Goal: Communication & Community: Answer question/provide support

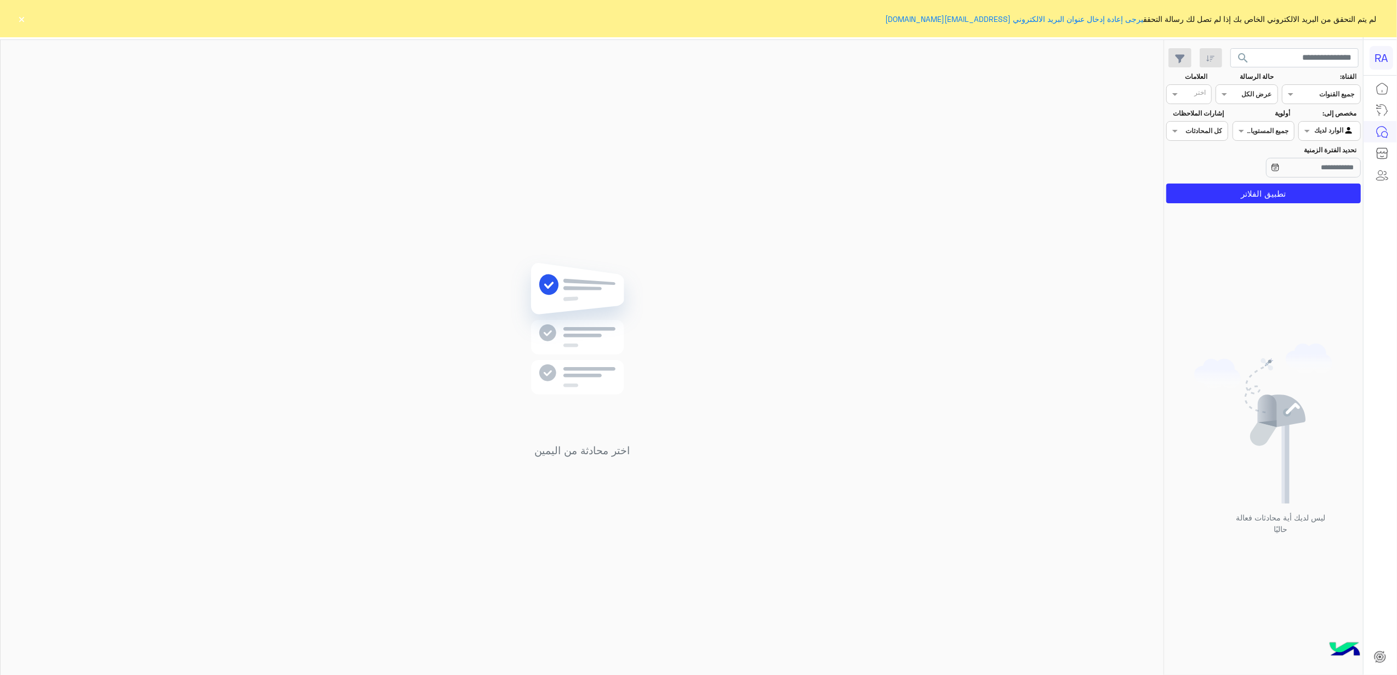
click at [23, 21] on button "×" at bounding box center [21, 18] width 11 height 11
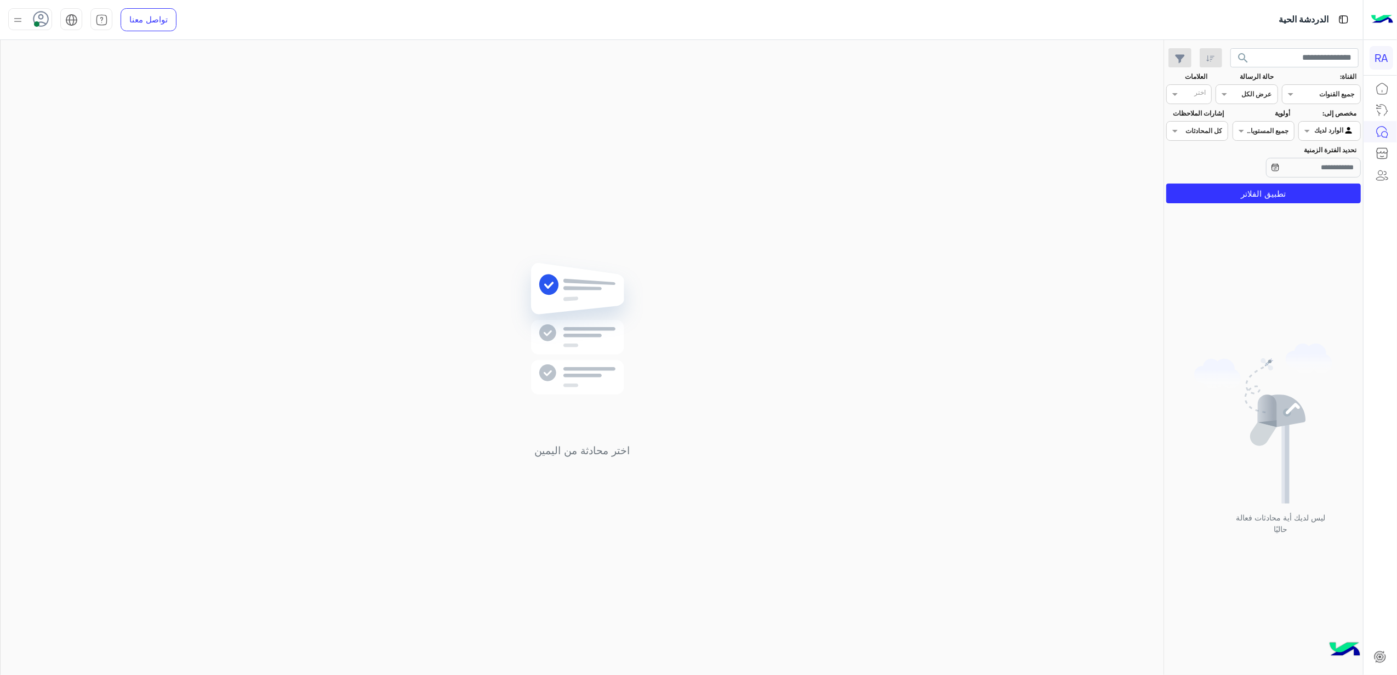
click at [1320, 130] on div at bounding box center [1329, 129] width 61 height 10
click at [1326, 167] on div "غير معينة" at bounding box center [1329, 173] width 62 height 21
click at [1289, 196] on button "تطبيق الفلاتر" at bounding box center [1263, 194] width 195 height 20
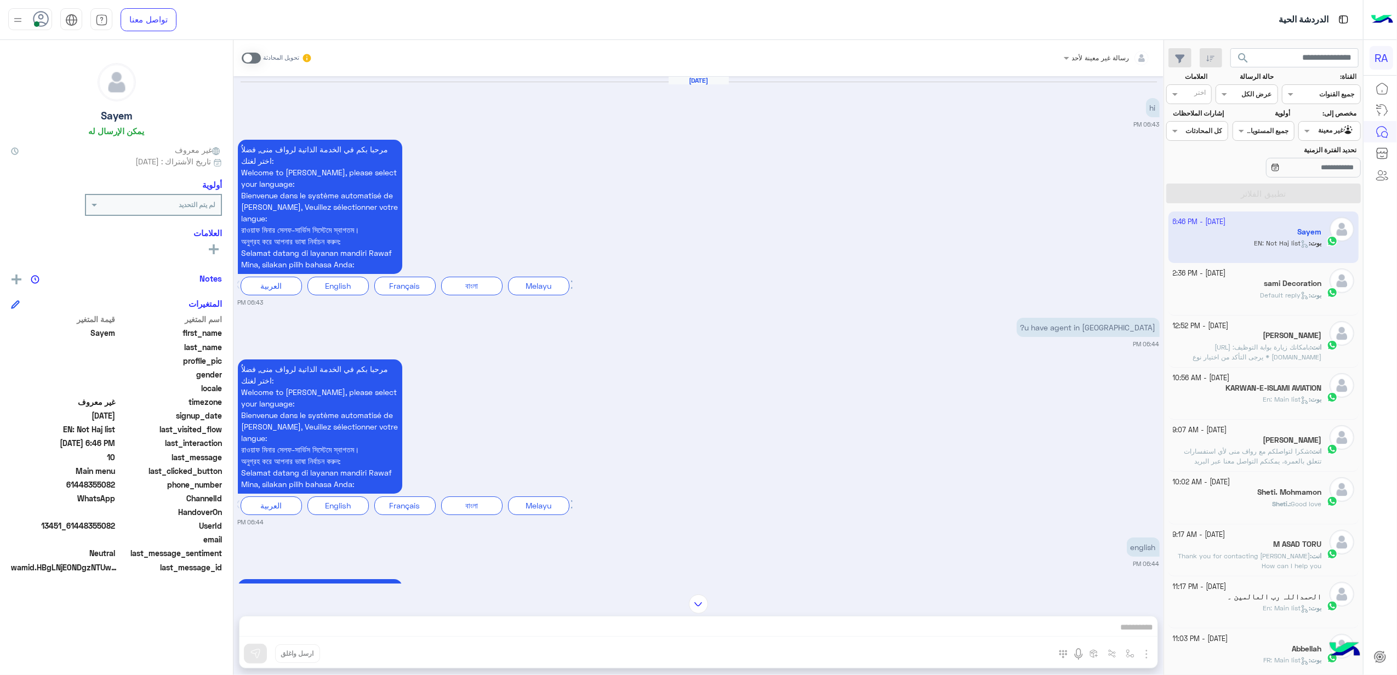
click at [255, 57] on span at bounding box center [251, 58] width 19 height 11
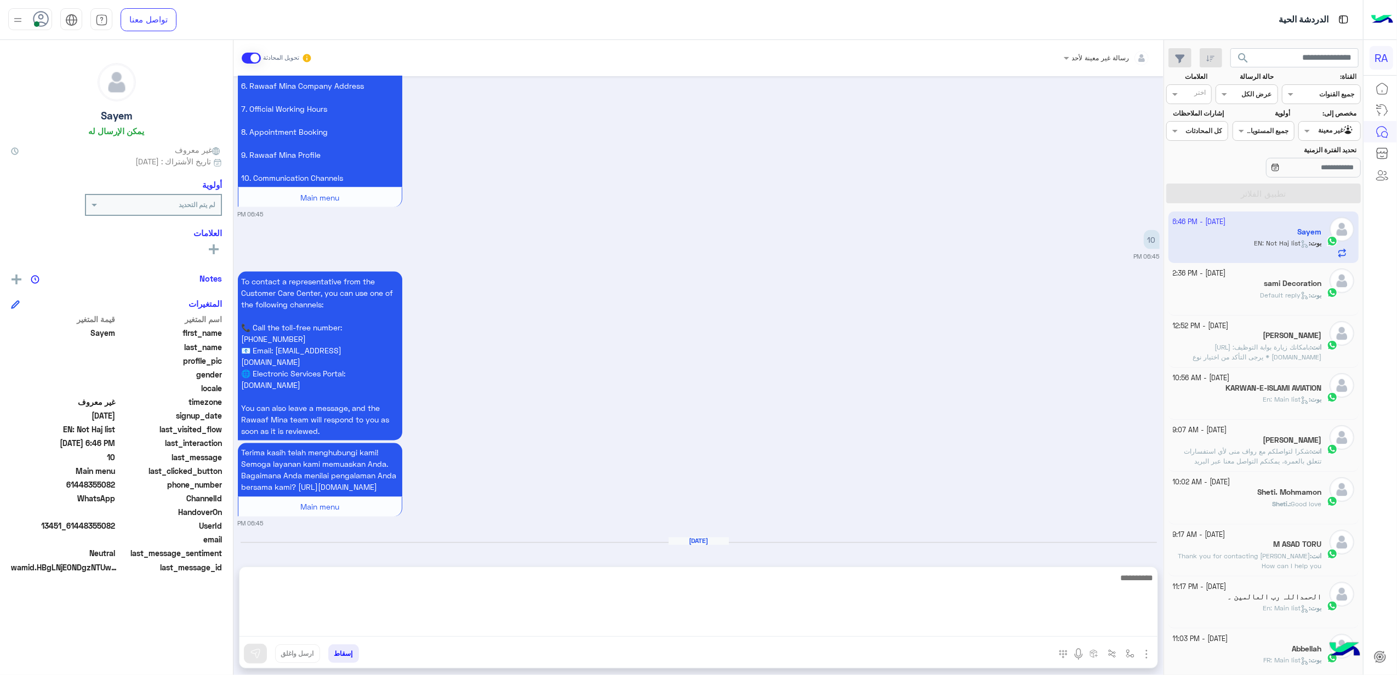
click at [529, 625] on textarea at bounding box center [698, 604] width 918 height 66
paste textarea "**********"
type textarea "**********"
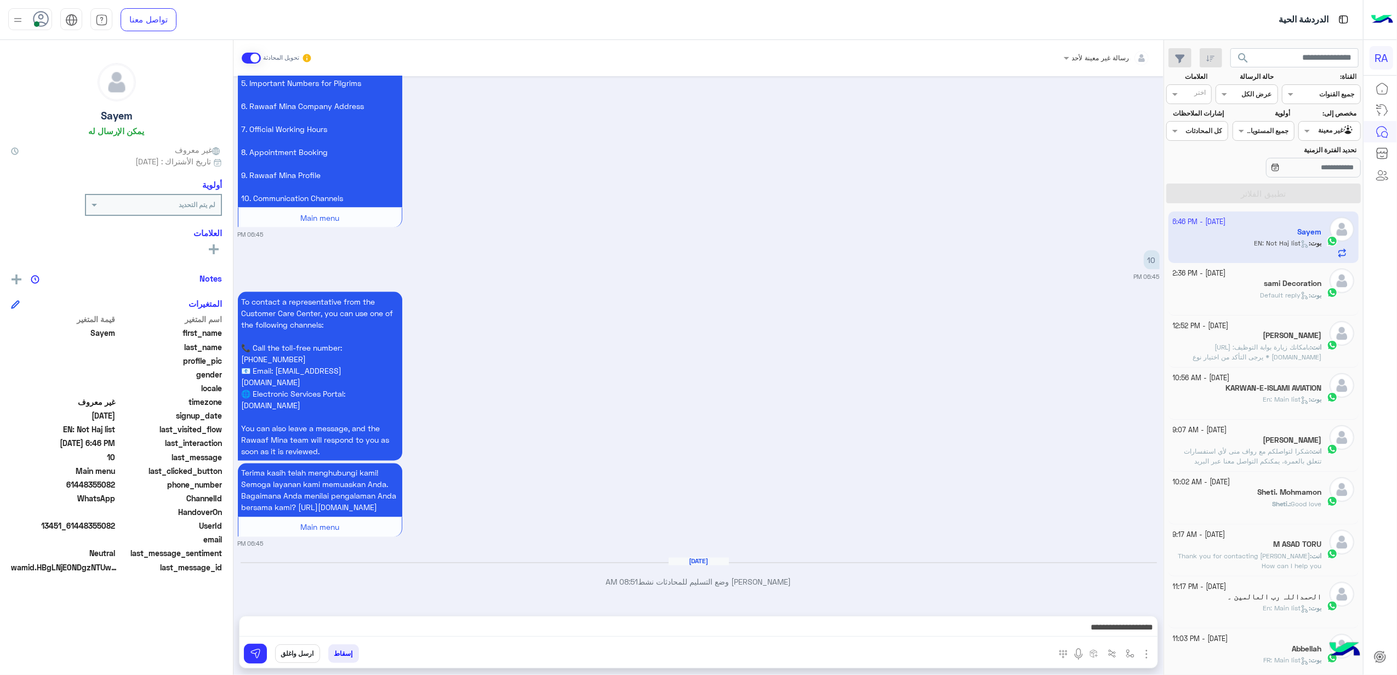
click at [960, 616] on div "**********" at bounding box center [698, 629] width 918 height 27
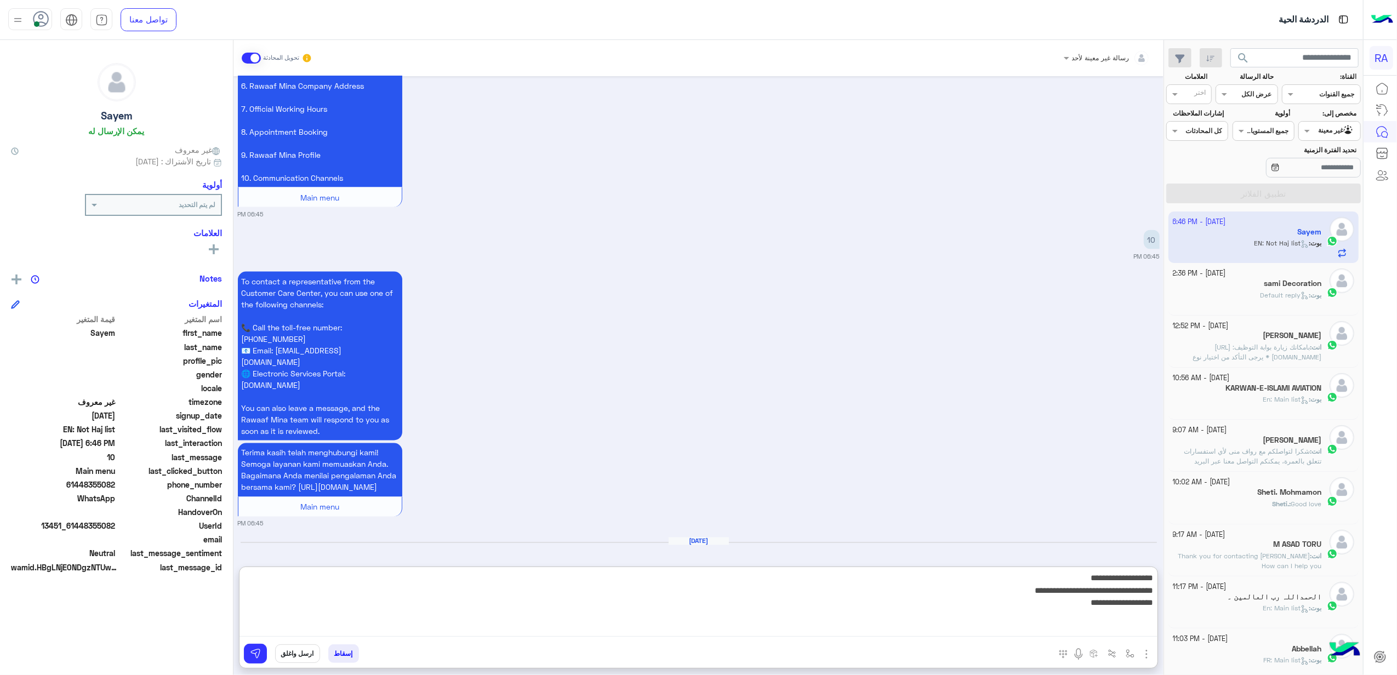
click at [968, 629] on textarea "**********" at bounding box center [698, 604] width 918 height 66
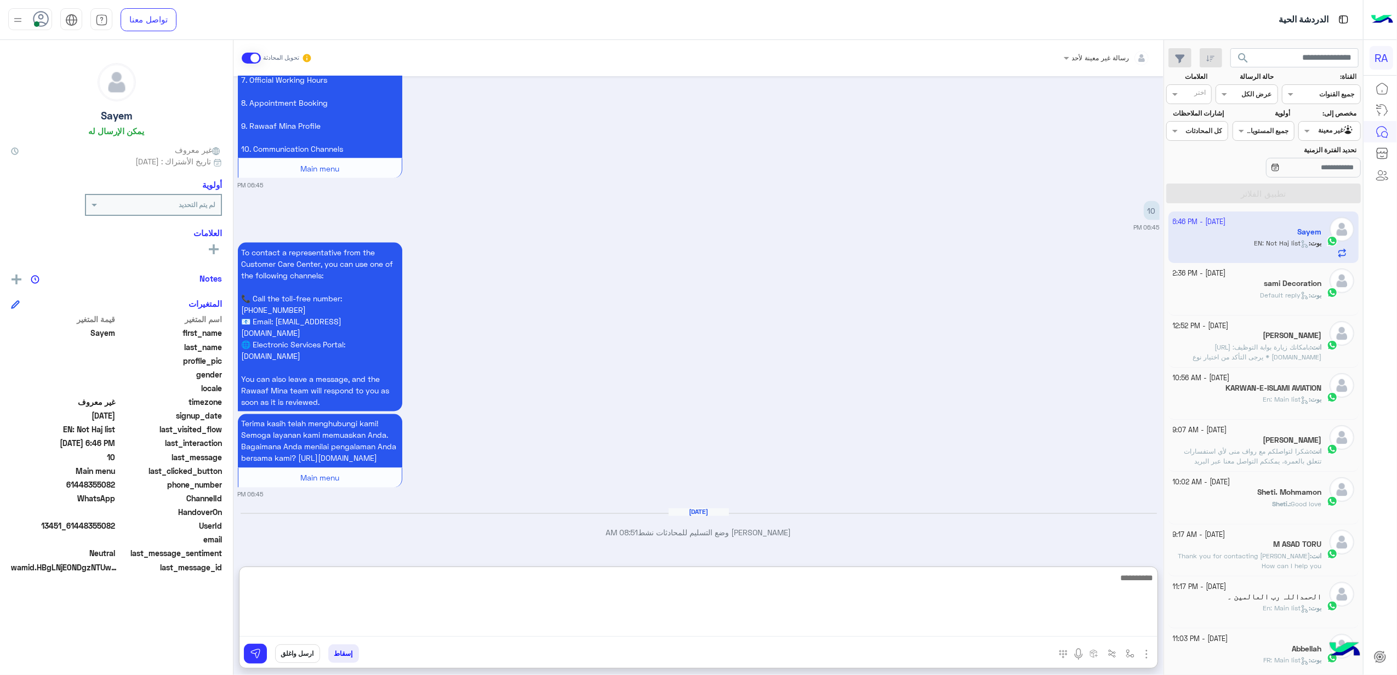
scroll to position [1842, 0]
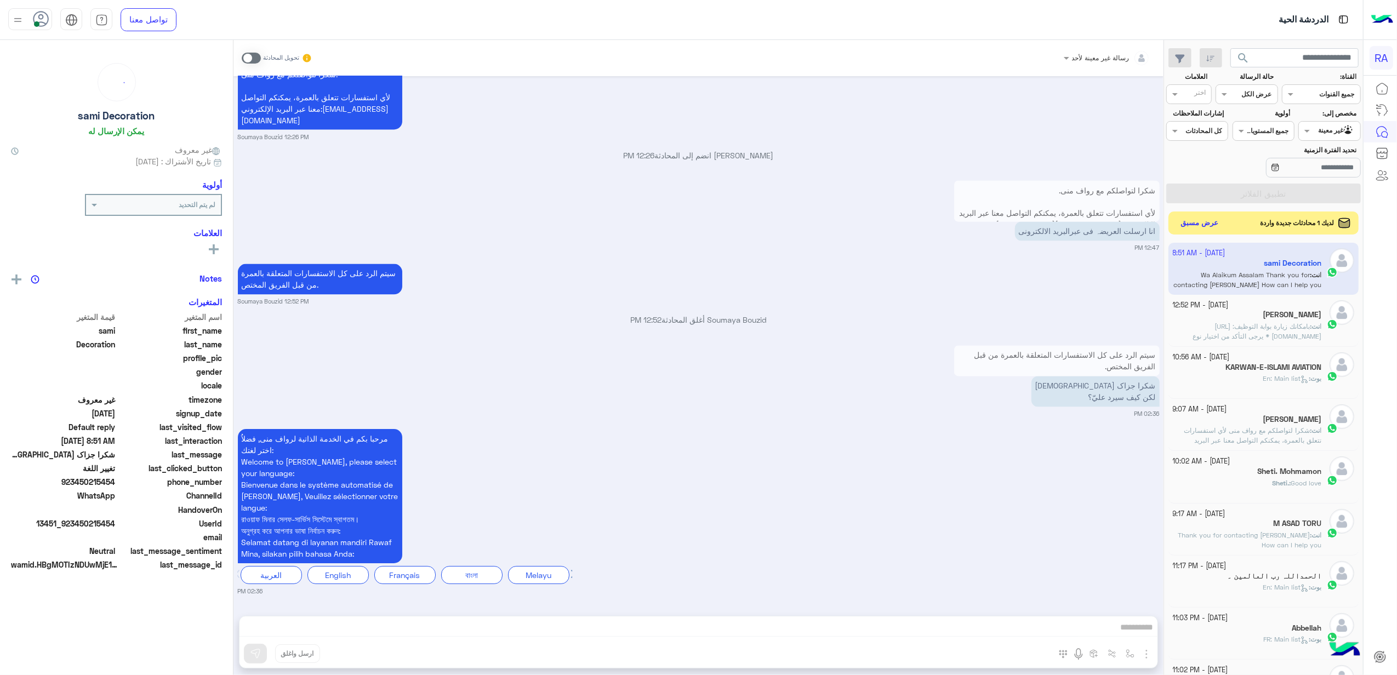
click at [1183, 218] on button "عرض مسبق" at bounding box center [1199, 223] width 46 height 15
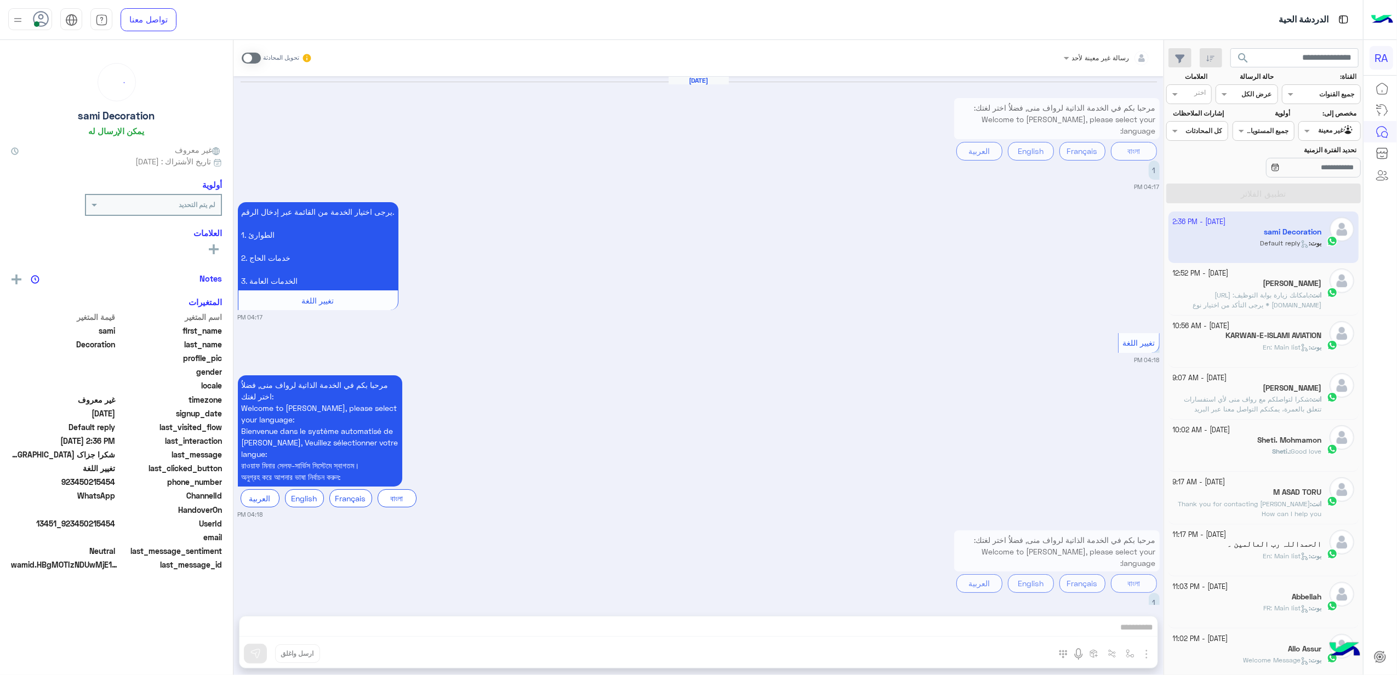
scroll to position [1969, 0]
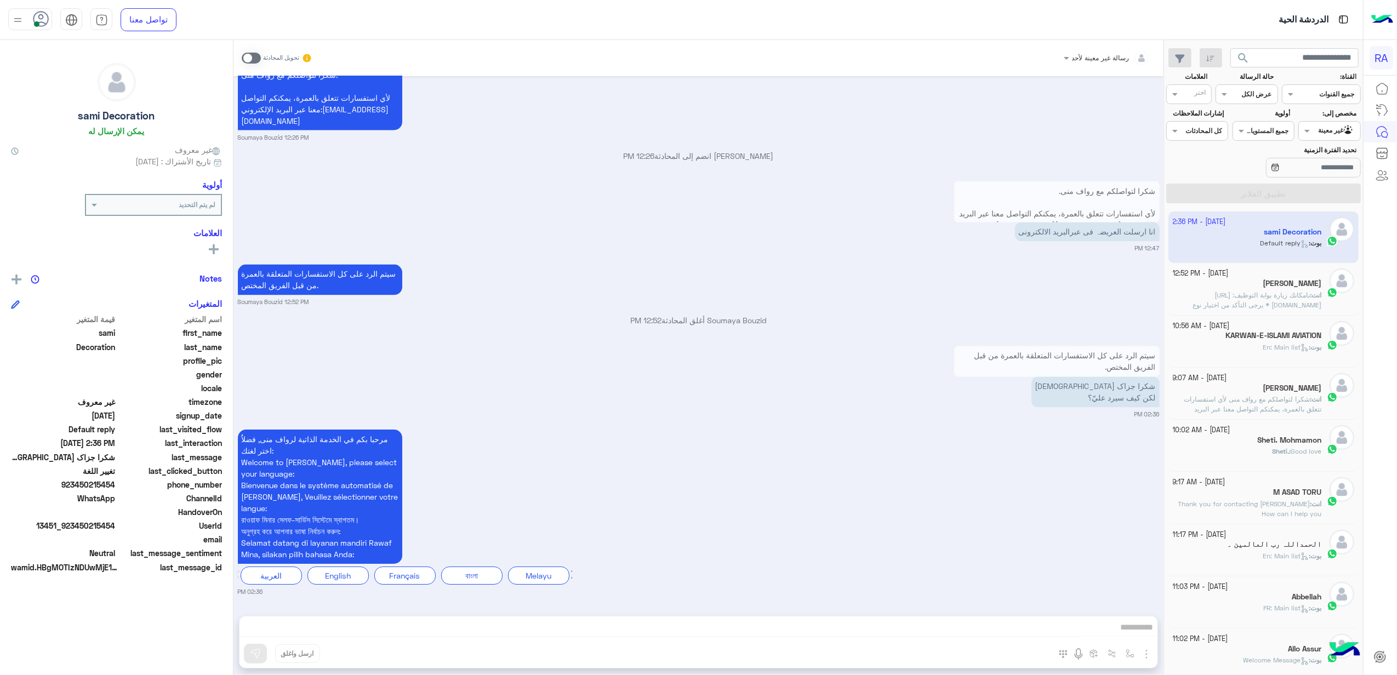
drag, startPoint x: 1335, startPoint y: 124, endPoint x: 1326, endPoint y: 137, distance: 16.1
click at [1335, 124] on div "Agent Filter غير معينة" at bounding box center [1329, 131] width 62 height 20
click at [1320, 199] on div "الوارد لديك" at bounding box center [1329, 195] width 62 height 21
click at [1285, 171] on input "تحديد الفترة الزمنية" at bounding box center [1313, 168] width 95 height 20
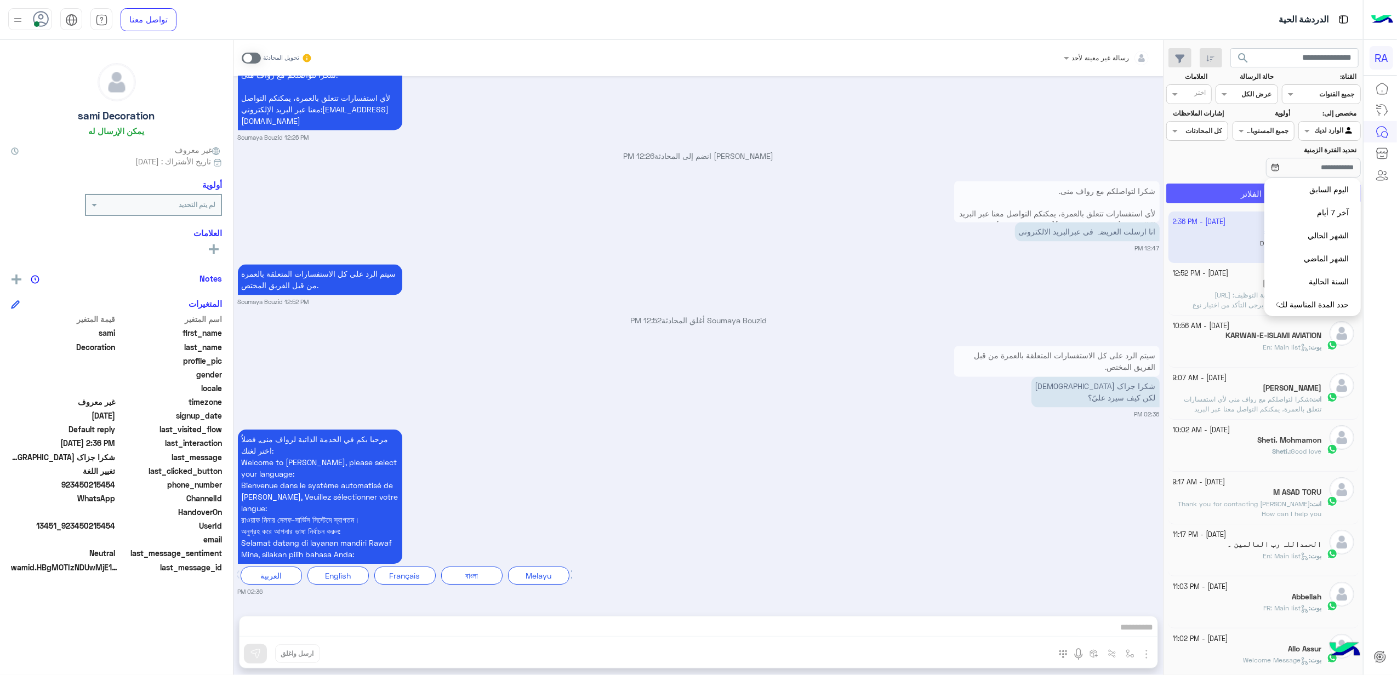
click at [1234, 189] on button "تطبيق الفلاتر" at bounding box center [1263, 194] width 195 height 20
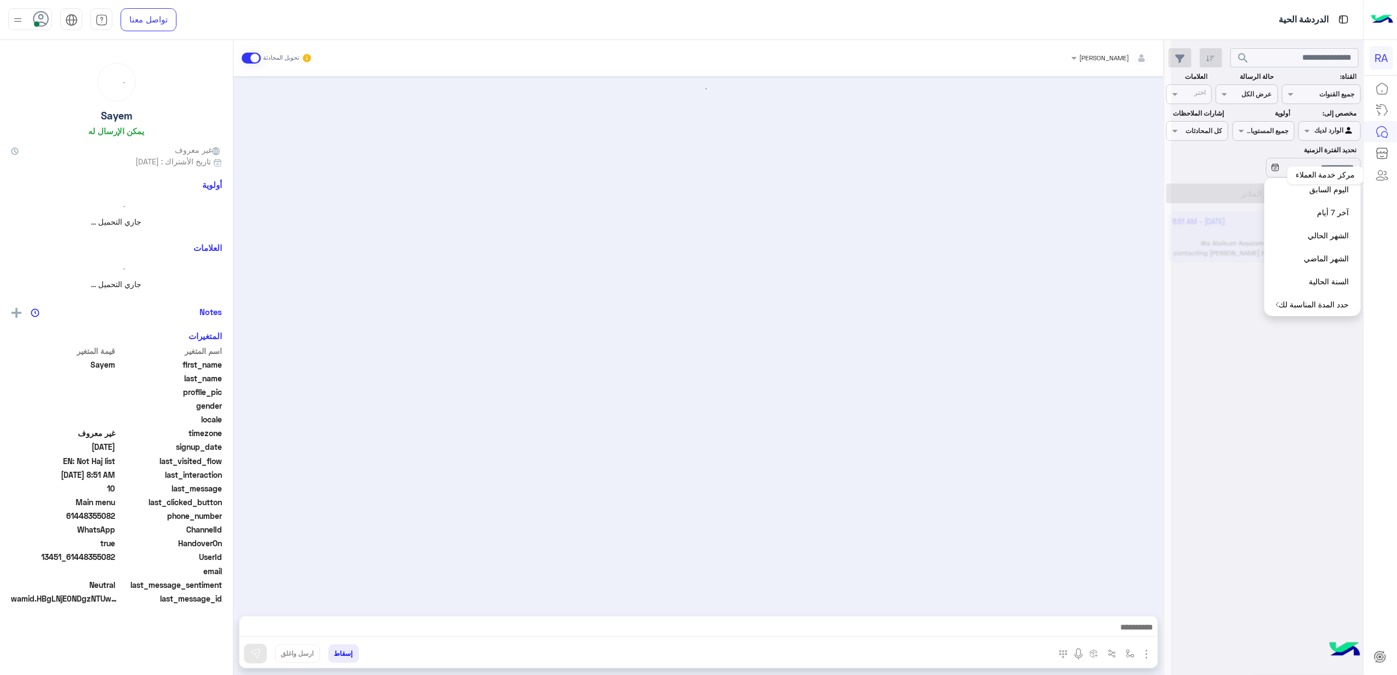
click at [1348, 168] on div "مركز خدمة العملاء" at bounding box center [1325, 176] width 76 height 18
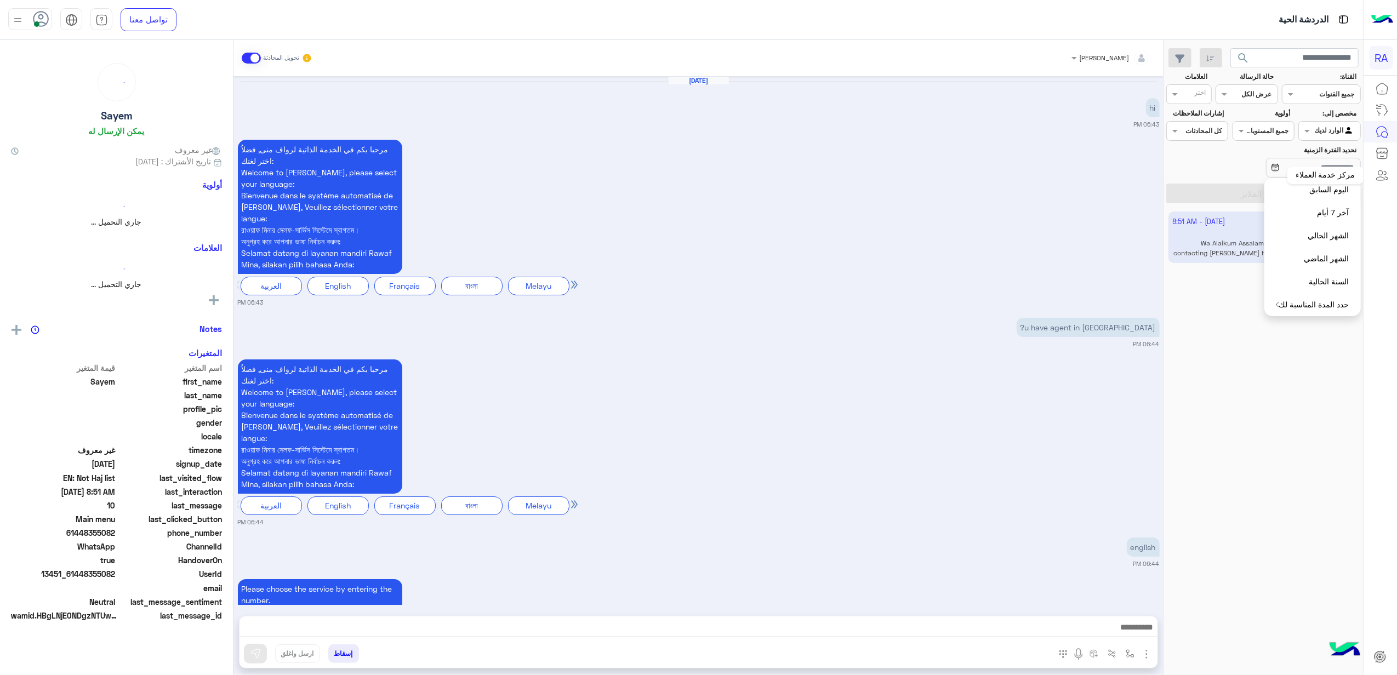
scroll to position [1820, 0]
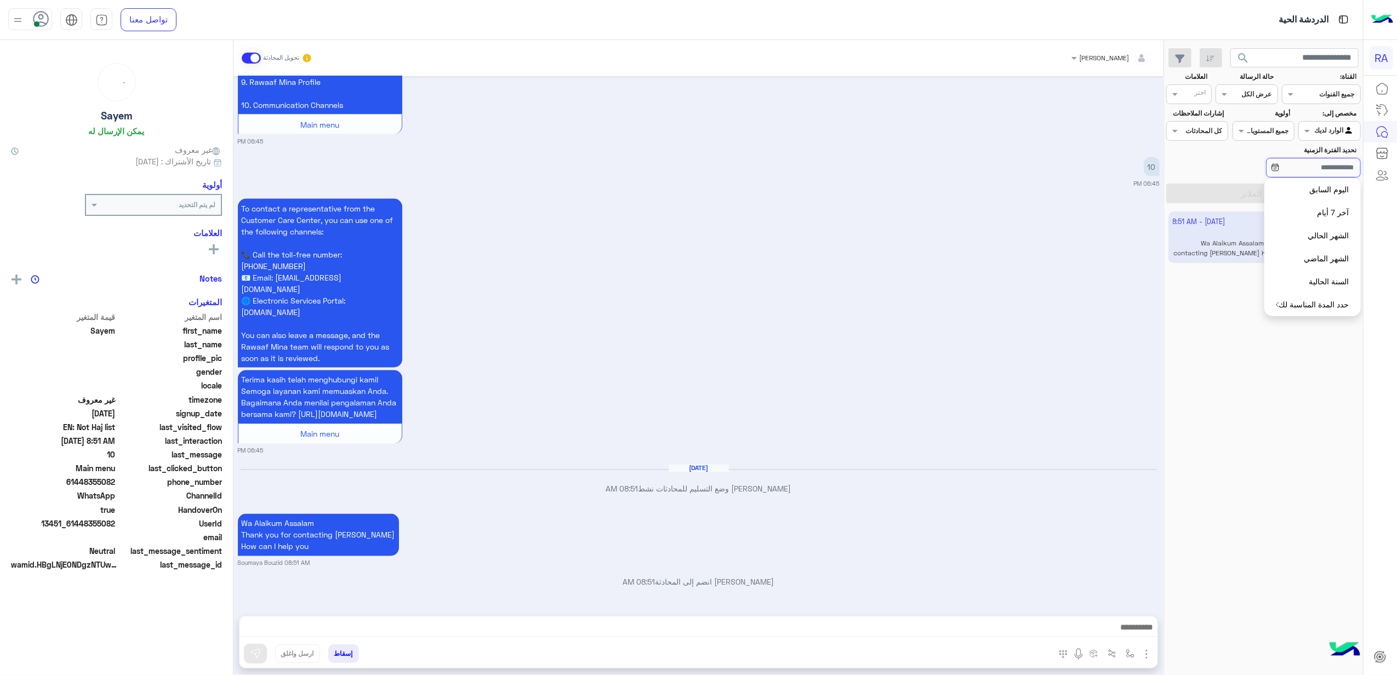
click at [1298, 165] on input "تحديد الفترة الزمنية" at bounding box center [1313, 168] width 95 height 20
click at [255, 58] on span at bounding box center [251, 58] width 19 height 11
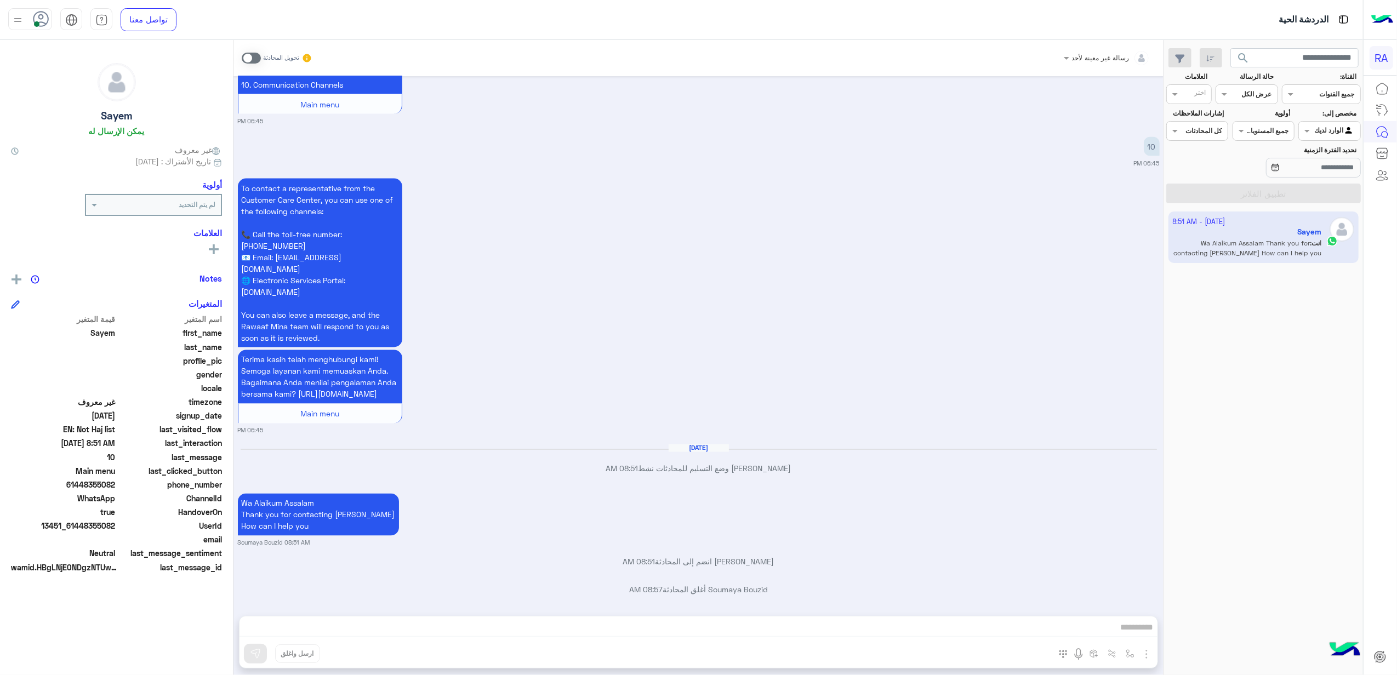
scroll to position [1848, 0]
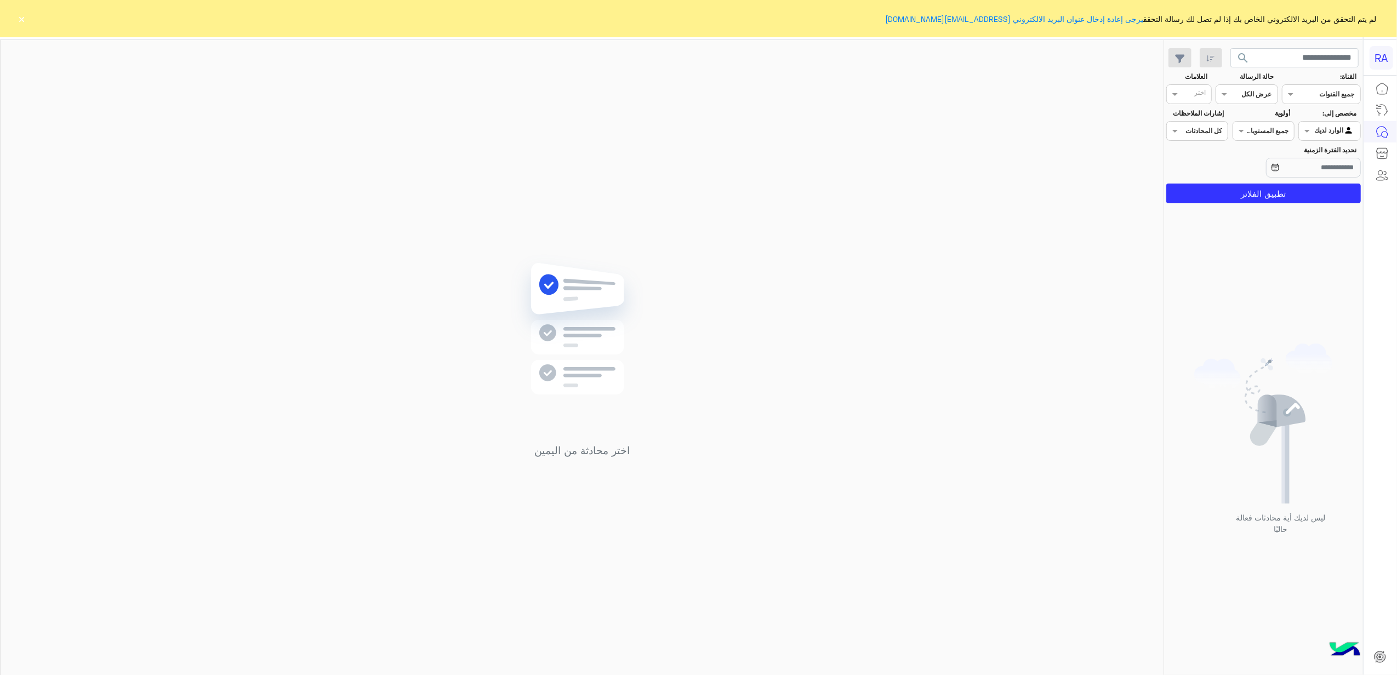
click at [1352, 125] on input "text" at bounding box center [1341, 130] width 25 height 10
click at [1326, 175] on b "غير معينة" at bounding box center [1329, 173] width 30 height 9
click at [1295, 195] on button "تطبيق الفلاتر" at bounding box center [1263, 194] width 195 height 20
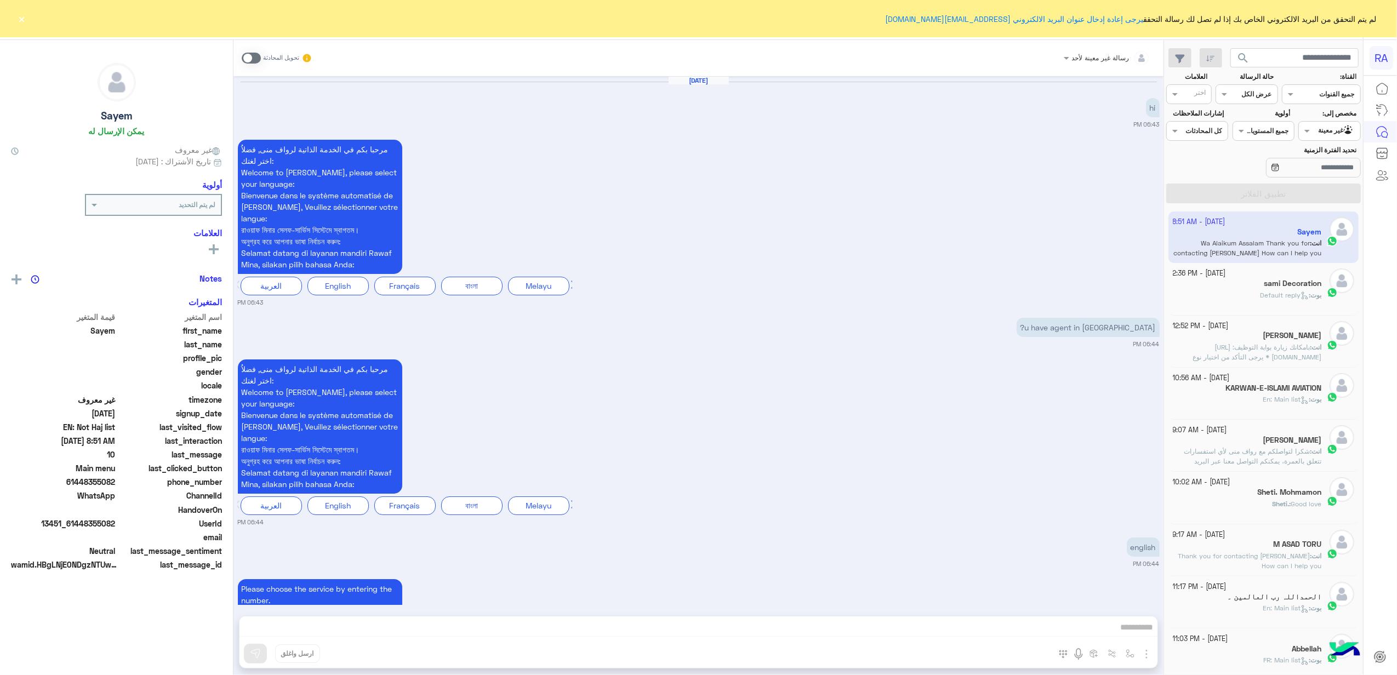
scroll to position [1848, 0]
